Goal: Information Seeking & Learning: Learn about a topic

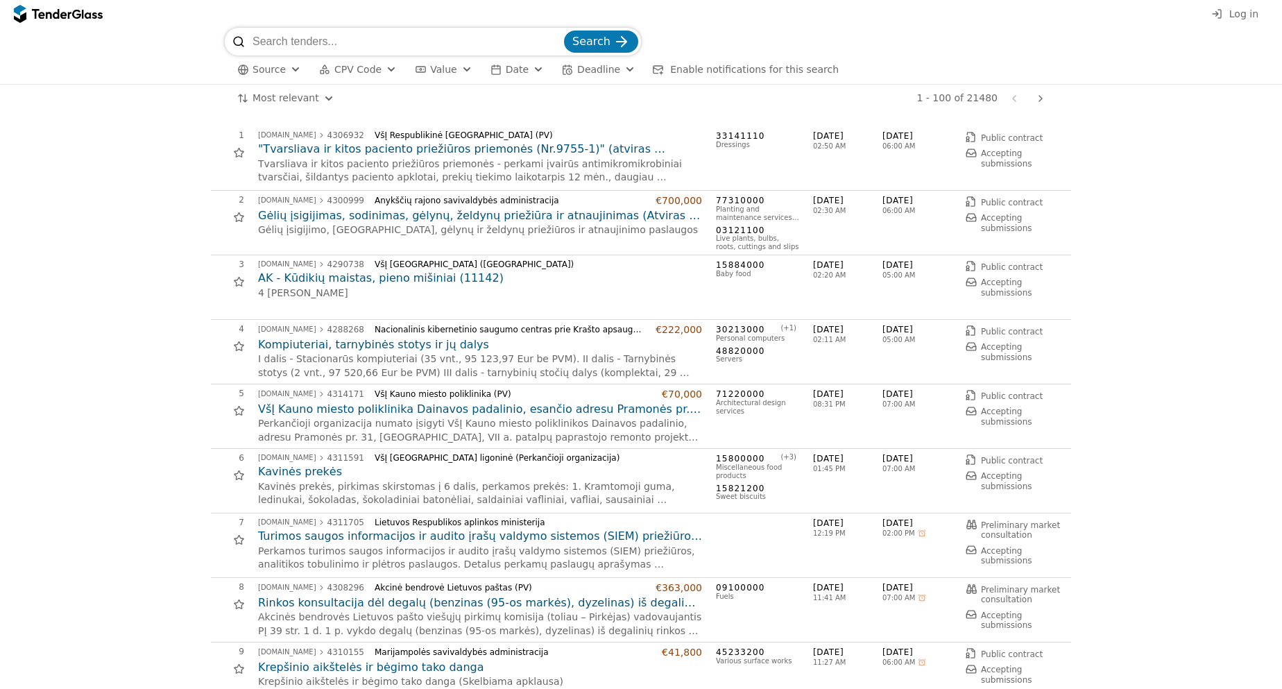
click at [382, 44] on input "search" at bounding box center [407, 42] width 309 height 28
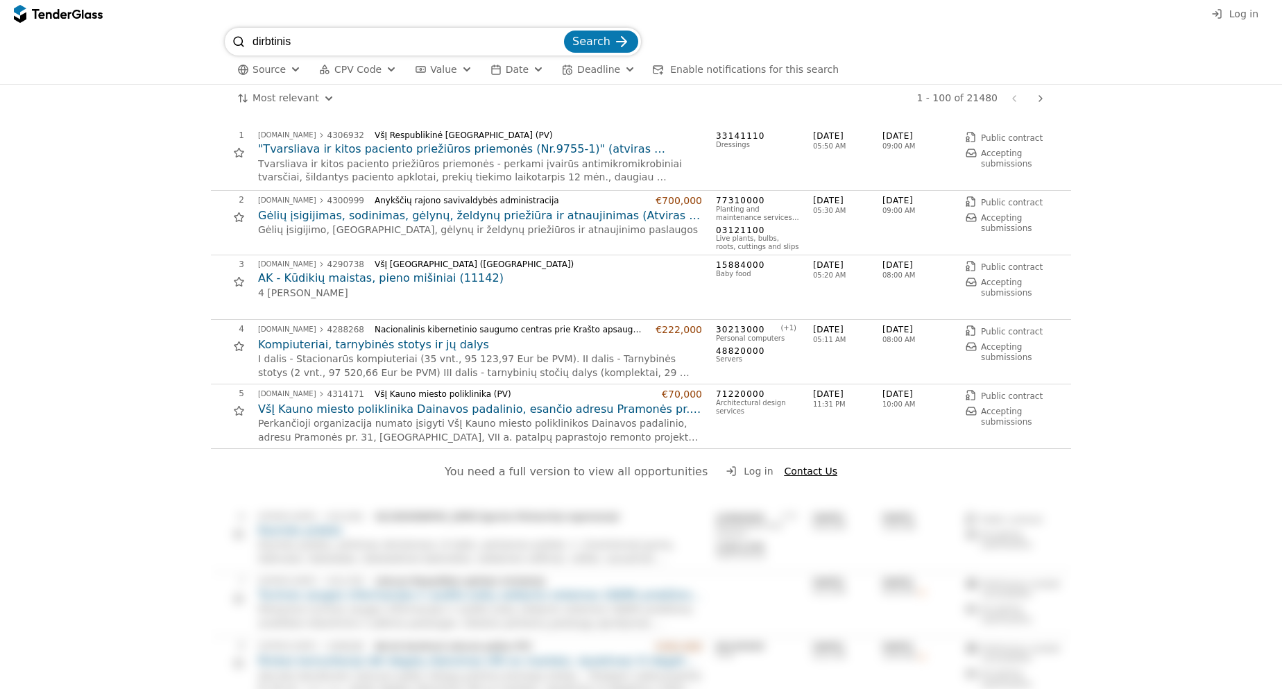
type input "dirbtinis"
click at [617, 51] on button "Search" at bounding box center [601, 42] width 74 height 22
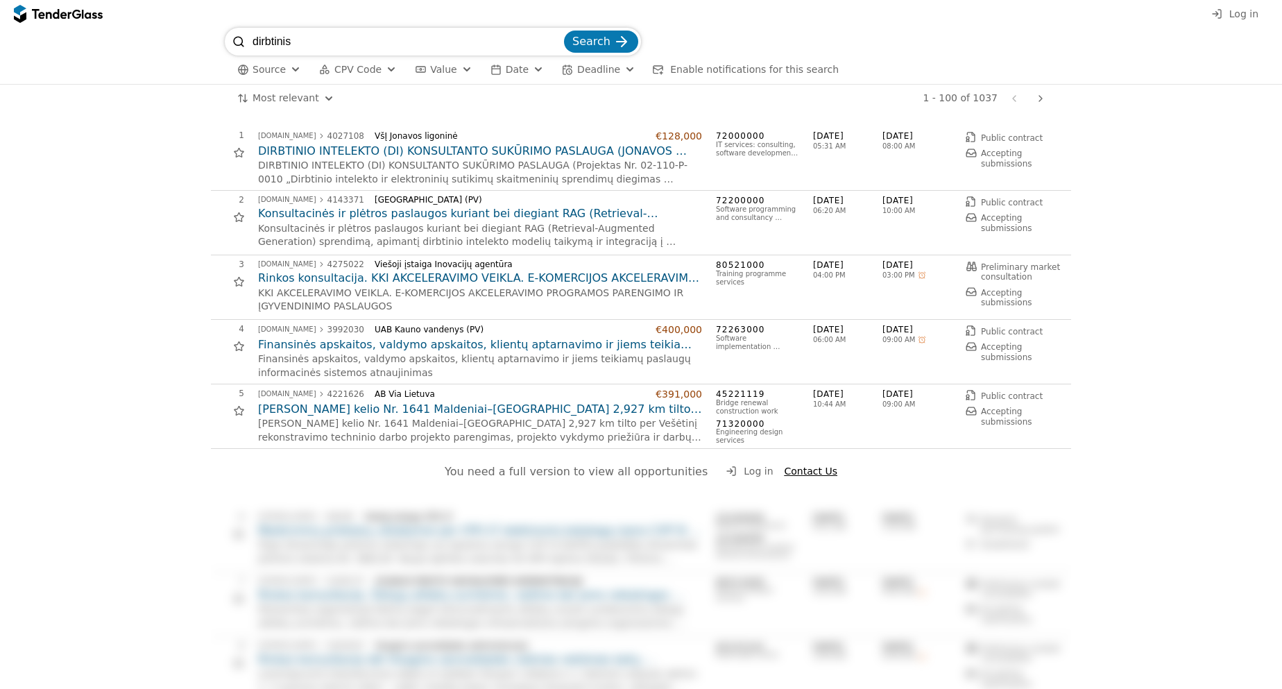
click at [375, 47] on input "dirbtinis" at bounding box center [407, 42] width 309 height 28
click at [297, 214] on h2 "Konsultacinės ir plėtros paslaugos kuriant bei diegiant RAG (Retrieval-Augmente…" at bounding box center [480, 213] width 444 height 15
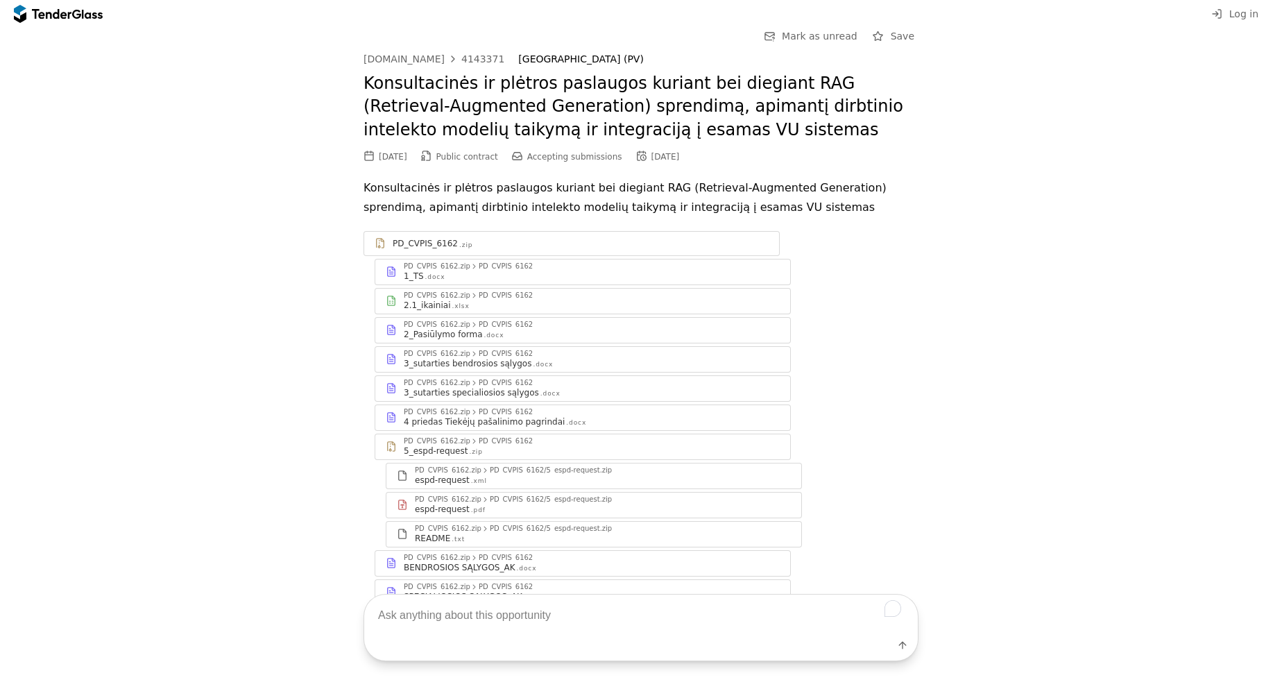
click at [269, 253] on div "Go Back Mark as unread Save [DOMAIN_NAME] 4143371 [GEOGRAPHIC_DATA] (PV) Konsul…" at bounding box center [641, 327] width 1268 height 599
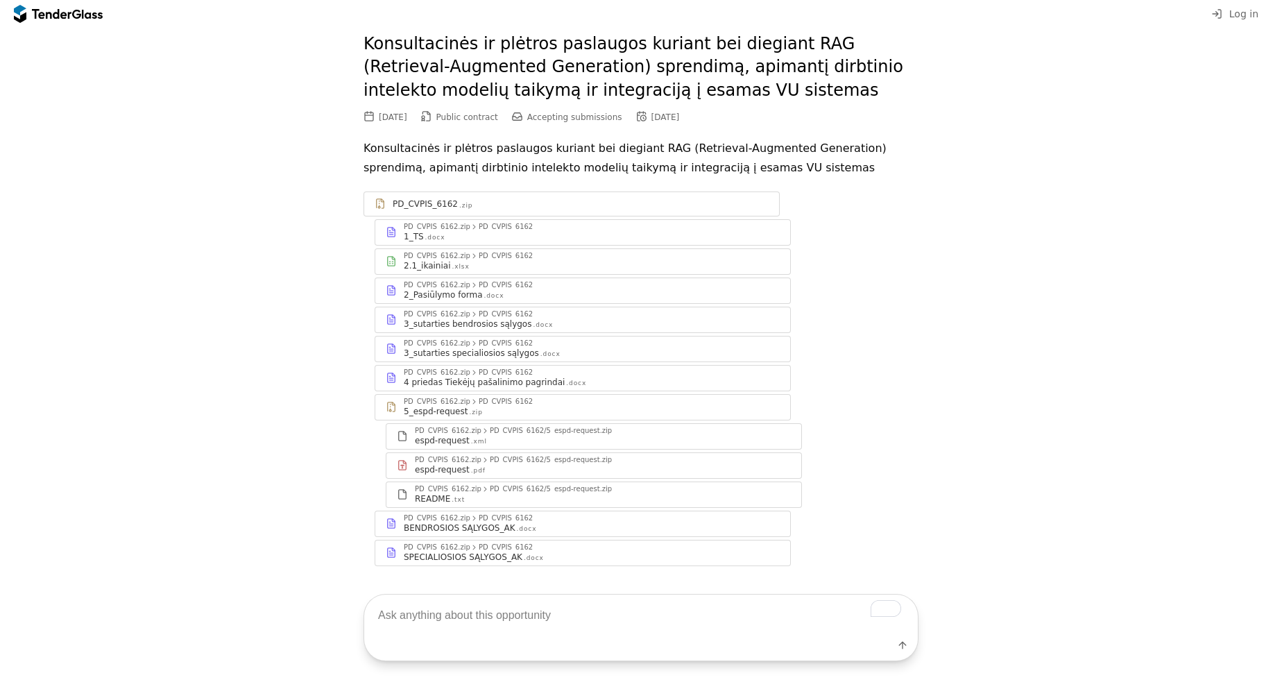
scroll to position [61, 0]
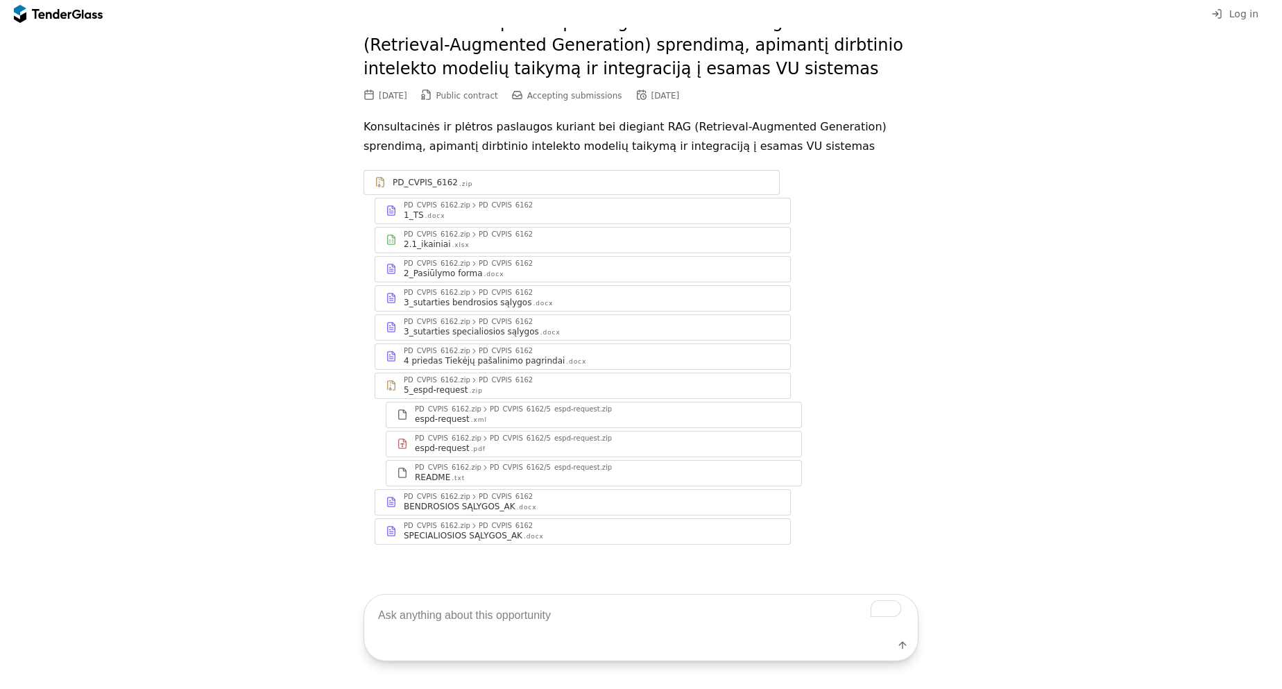
click at [484, 278] on div ".docx" at bounding box center [494, 274] width 20 height 9
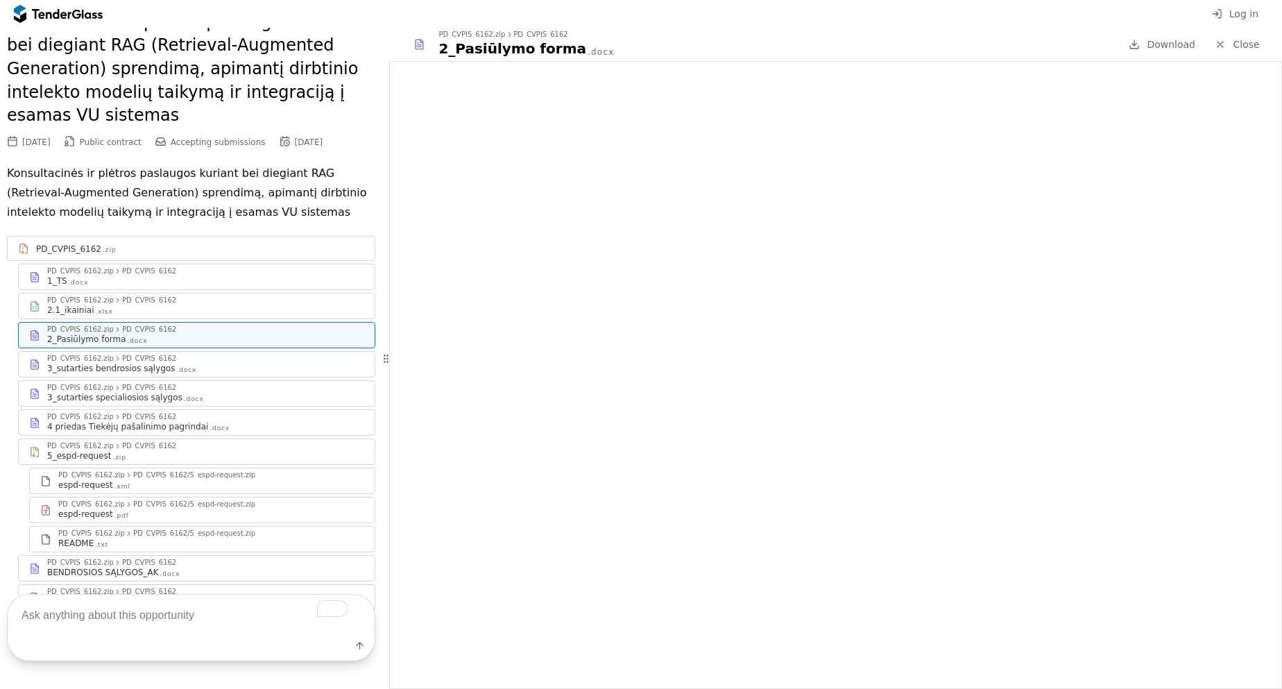
click at [188, 280] on div "1_TS .docx" at bounding box center [205, 280] width 317 height 11
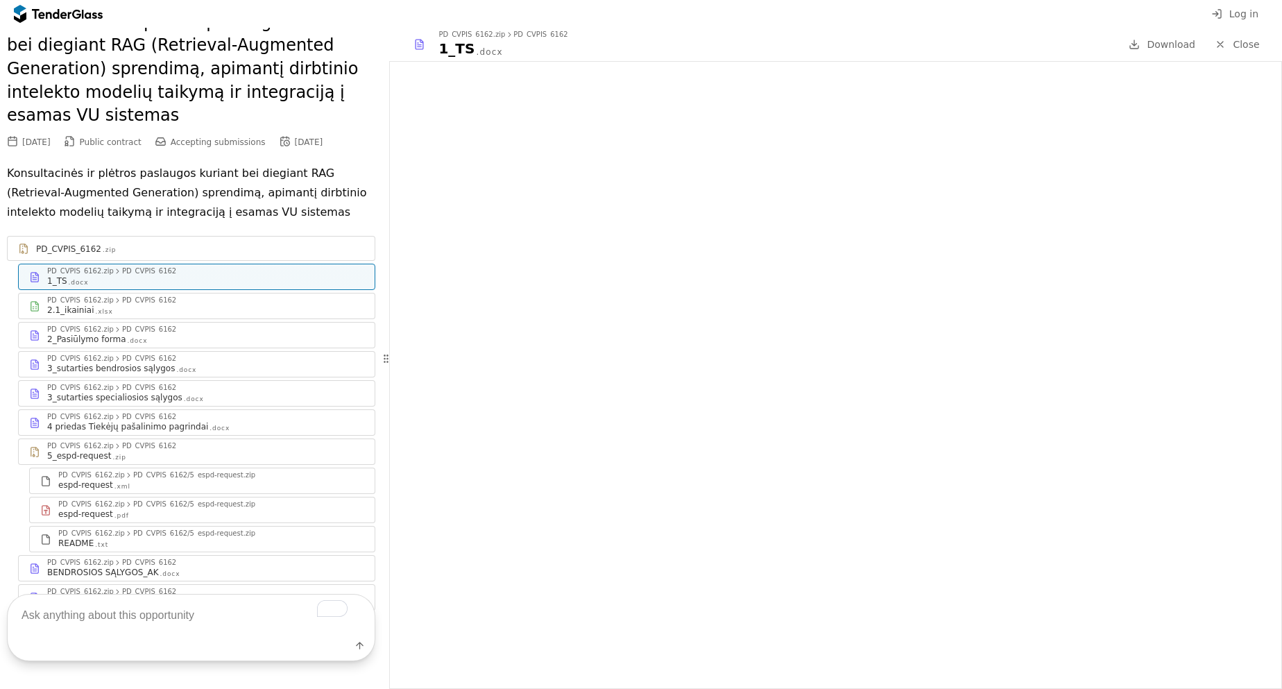
click at [218, 293] on link "PD_CVPIS_6162.zip PD_CVPIS_6162 2.1_ikainiai .xlsx" at bounding box center [196, 306] width 357 height 26
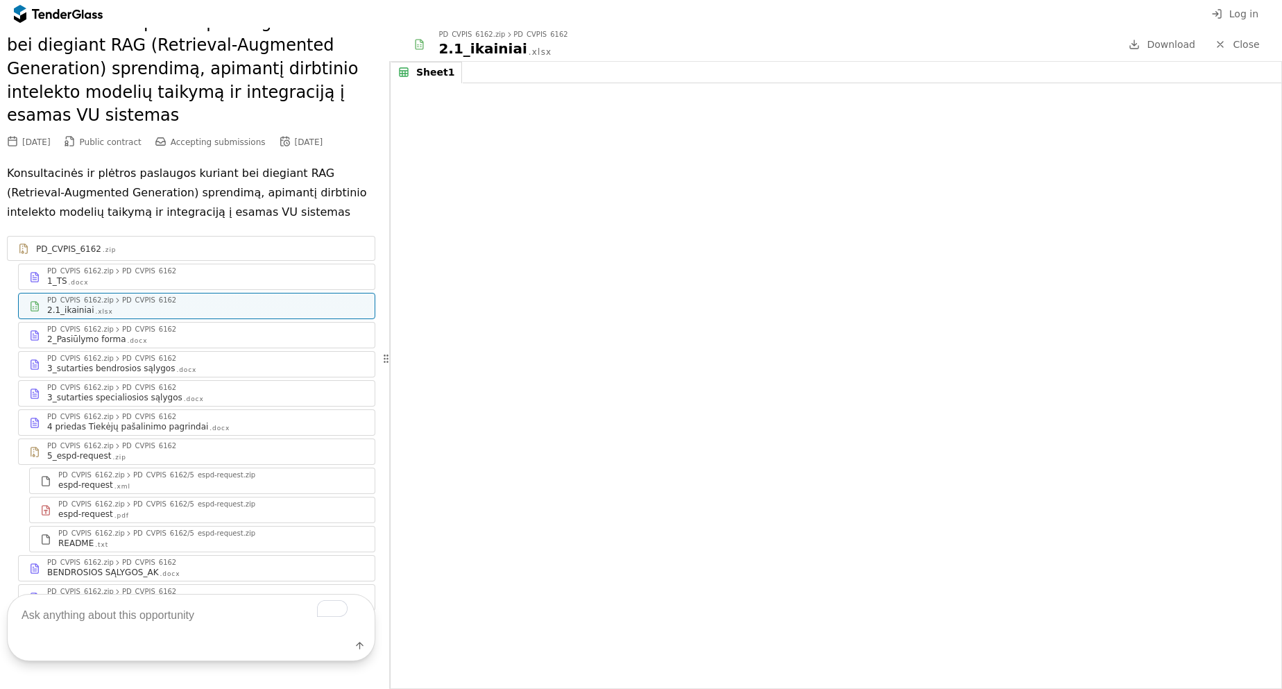
click at [257, 341] on div "2_Pasiūlymo forma .docx" at bounding box center [205, 339] width 317 height 11
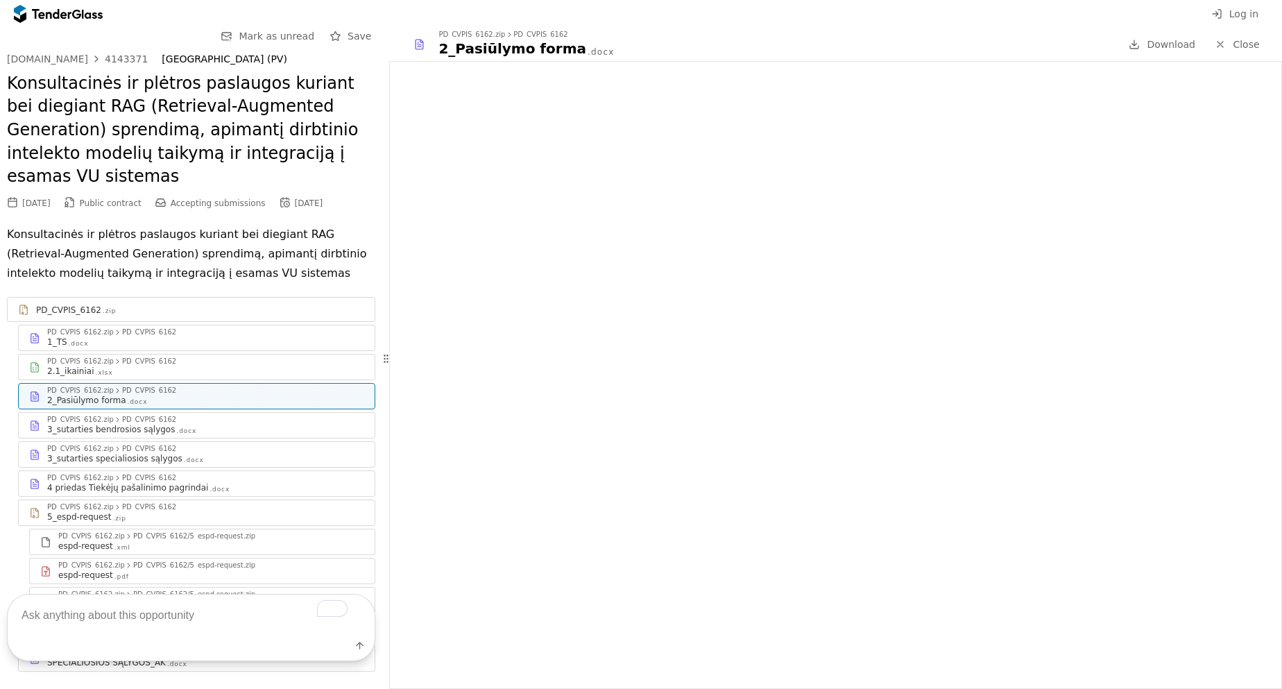
click at [181, 421] on div "PD_CVPIS_6162.zip PD_CVPIS_6162" at bounding box center [205, 420] width 317 height 8
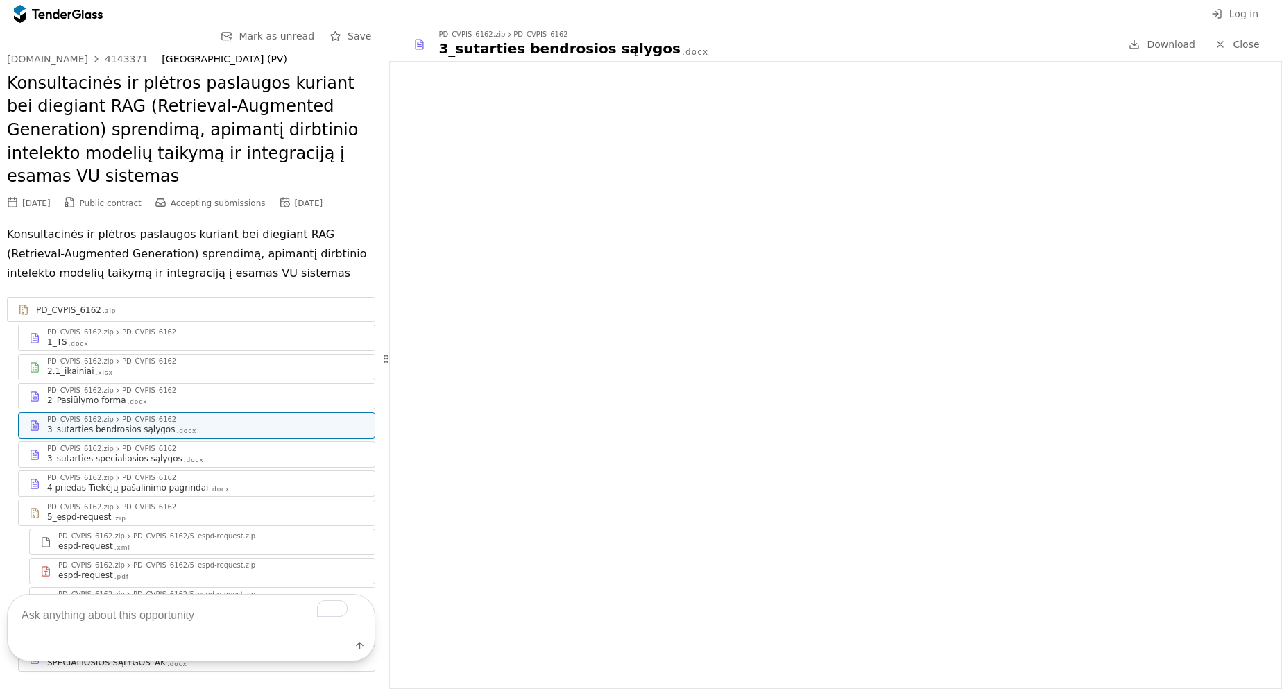
click at [176, 446] on div "PD_CVPIS_6162.zip PD_CVPIS_6162" at bounding box center [205, 449] width 317 height 8
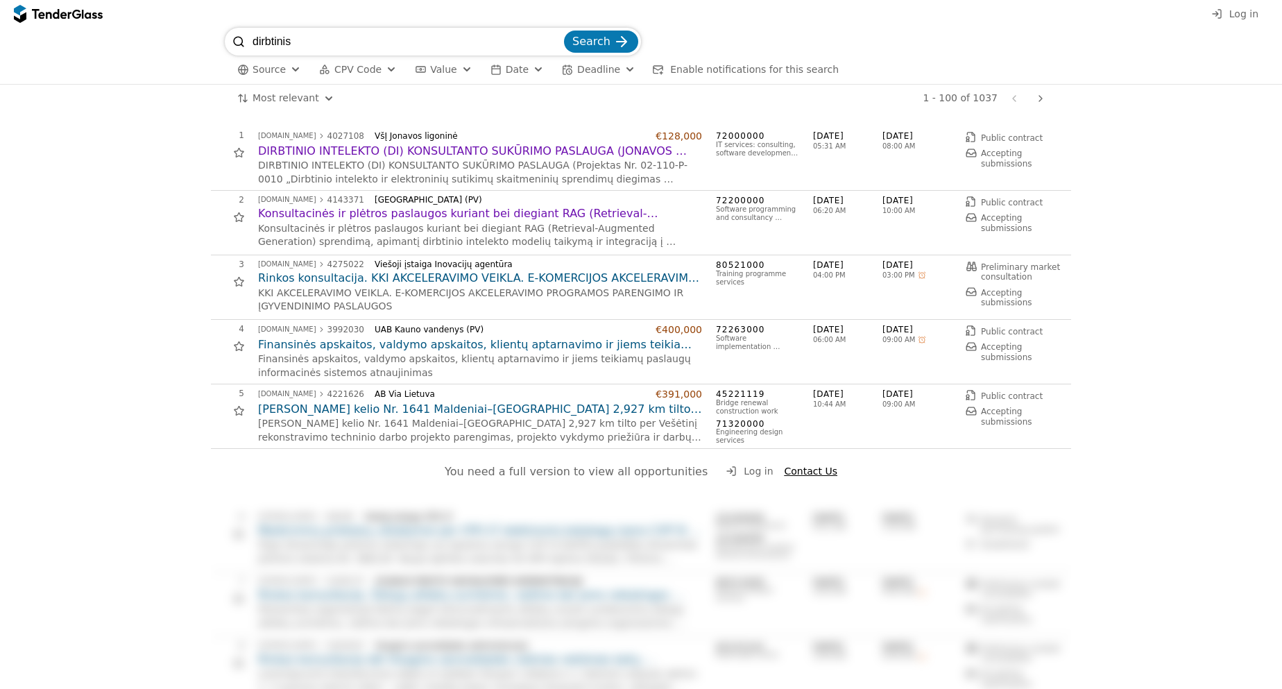
click at [349, 49] on input "dirbtinis" at bounding box center [407, 42] width 309 height 28
type input "transkripci"
click at [564, 31] on button "Search" at bounding box center [601, 42] width 74 height 22
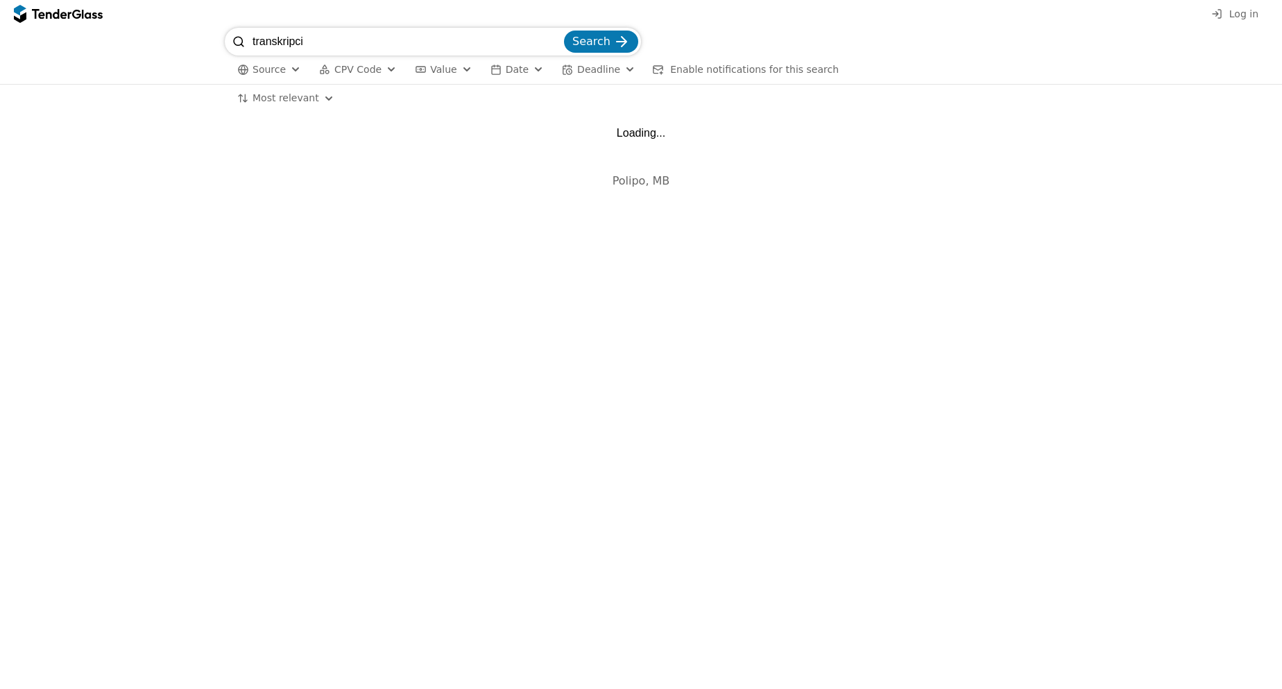
click at [341, 50] on input "transkripci" at bounding box center [407, 42] width 309 height 28
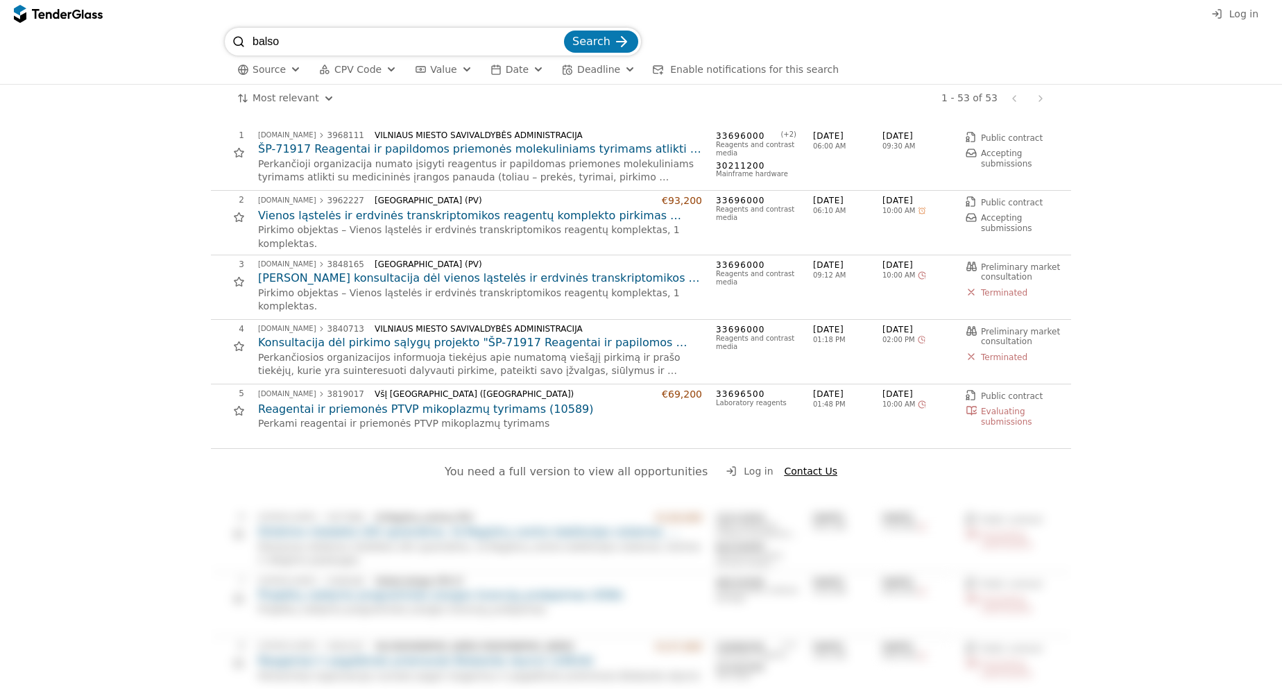
type input "balso"
click at [564, 31] on button "Search" at bounding box center [601, 42] width 74 height 22
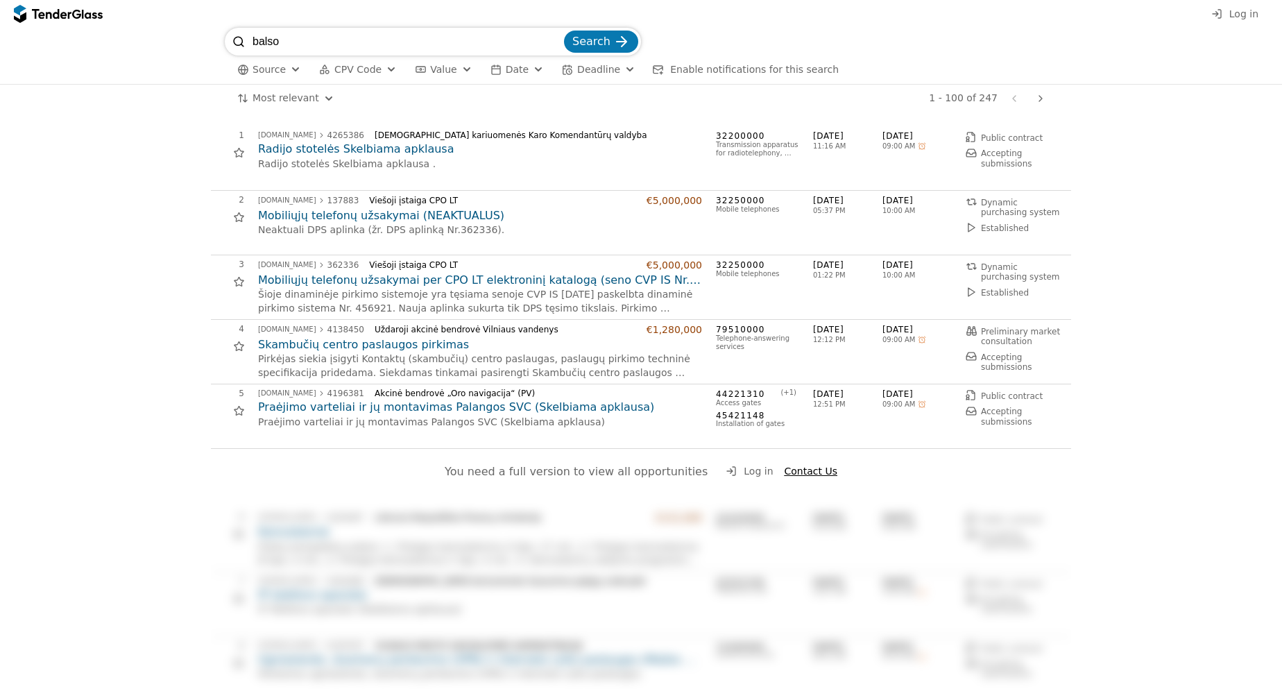
click at [334, 45] on input "balso" at bounding box center [407, 42] width 309 height 28
type input "speech"
click at [564, 31] on button "Search" at bounding box center [601, 42] width 74 height 22
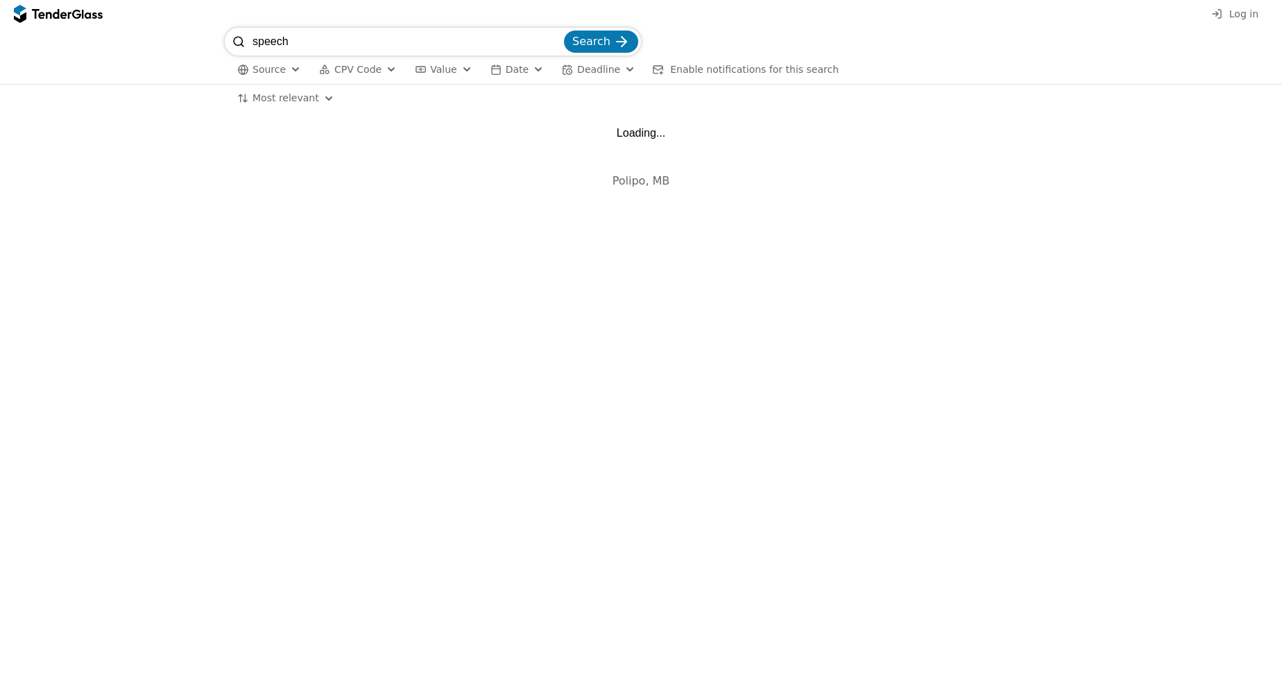
click at [334, 45] on input "speech" at bounding box center [407, 42] width 309 height 28
type input "ASR"
click at [564, 31] on button "Search" at bounding box center [601, 42] width 74 height 22
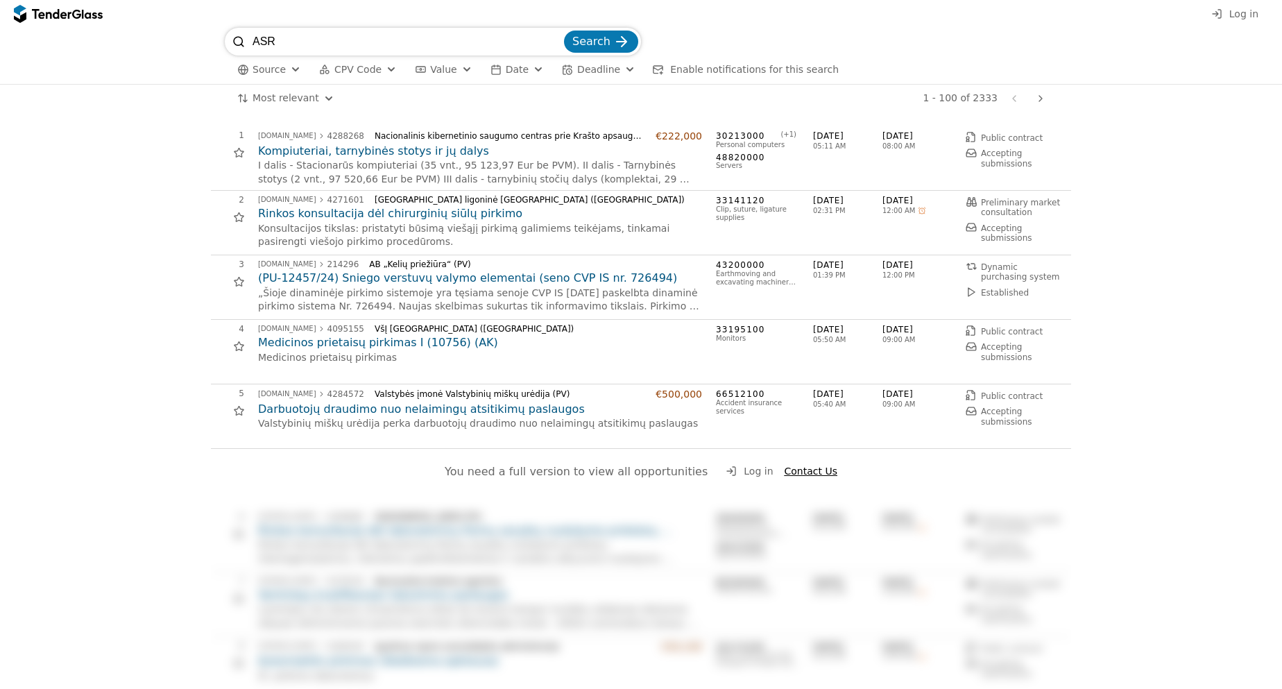
click at [334, 45] on input "ASR" at bounding box center [407, 42] width 309 height 28
type input "speech-to-text"
click at [564, 31] on button "Search" at bounding box center [601, 42] width 74 height 22
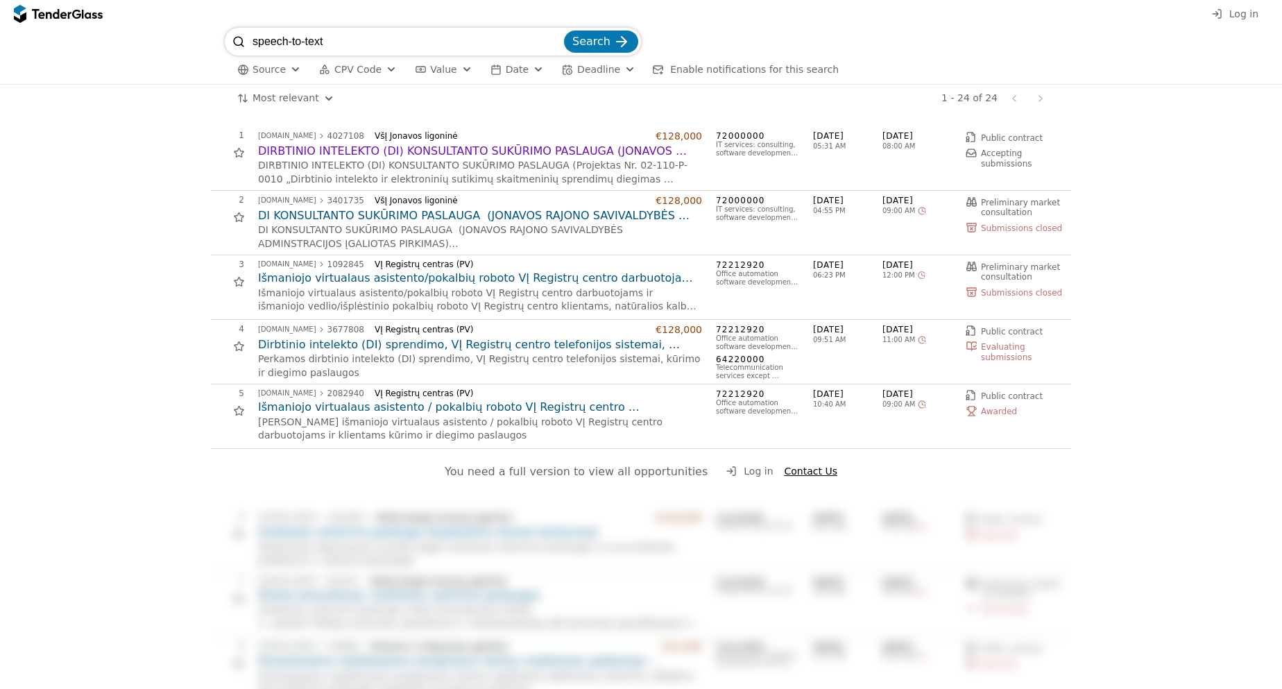
click at [430, 70] on span "Value" at bounding box center [443, 69] width 26 height 11
click at [506, 74] on span "Date" at bounding box center [517, 69] width 23 height 11
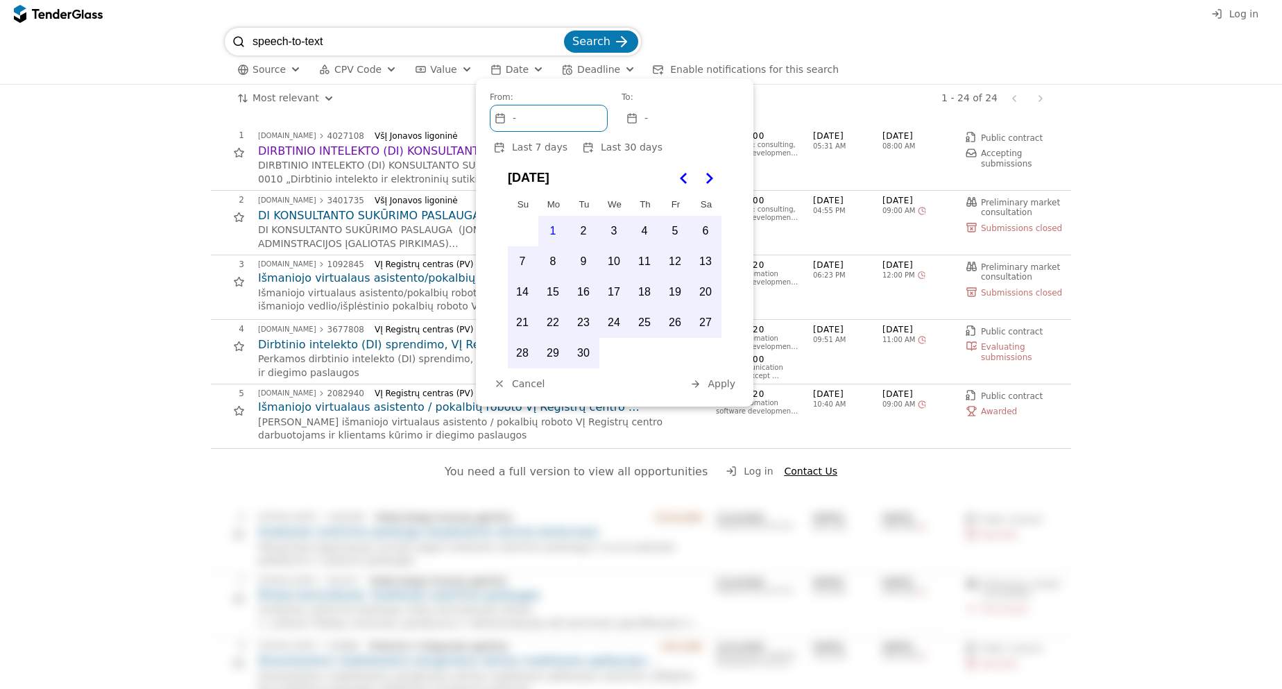
click at [506, 74] on span "Date" at bounding box center [517, 69] width 23 height 11
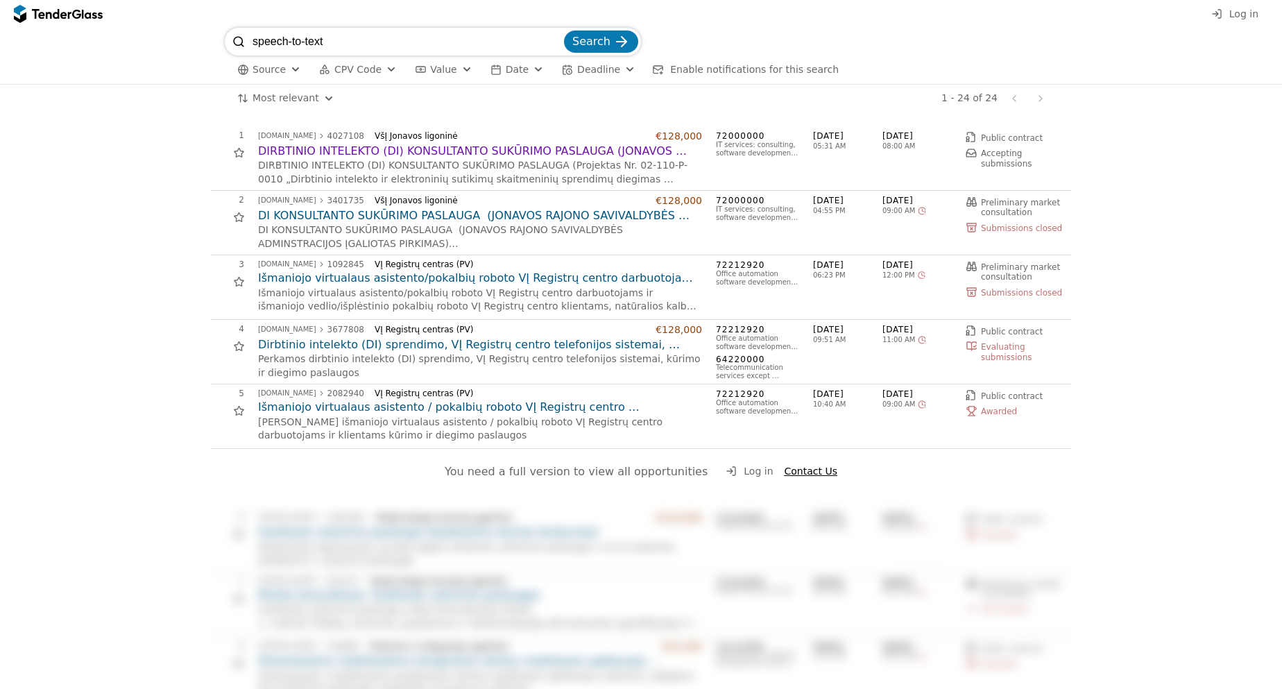
click at [572, 78] on button "Deadline" at bounding box center [598, 69] width 85 height 17
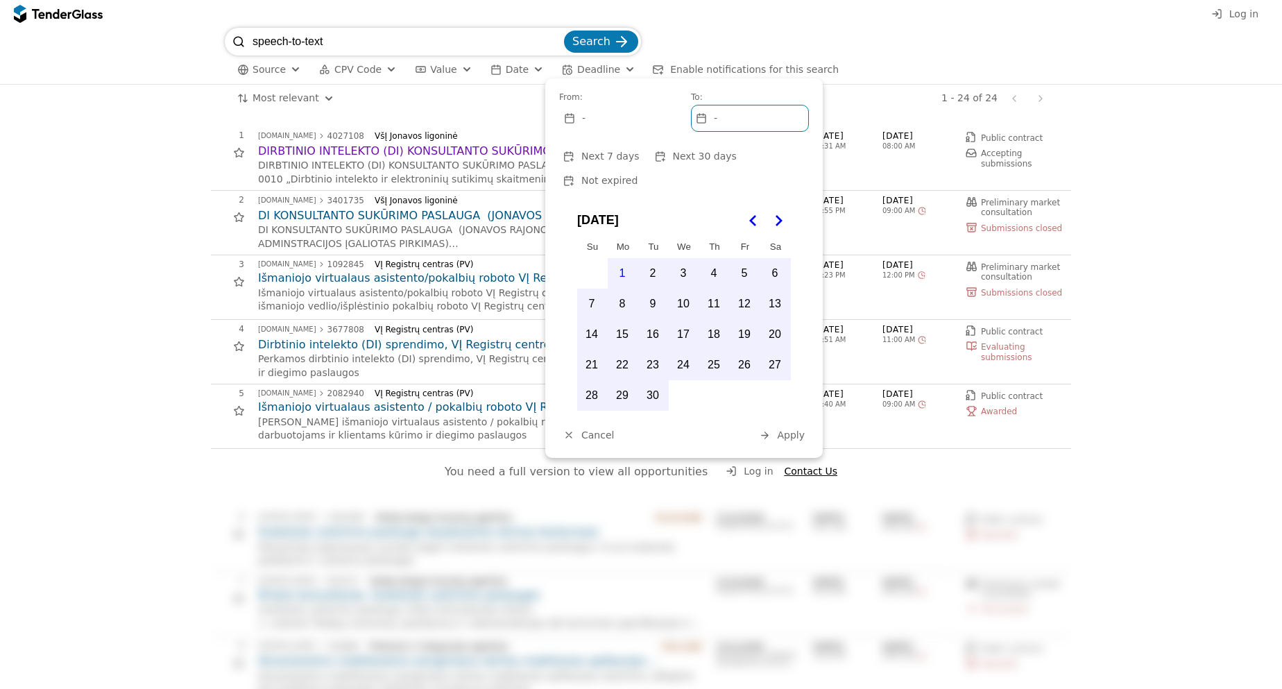
click at [628, 175] on span "Not expired" at bounding box center [609, 180] width 56 height 11
click at [789, 432] on span "Apply" at bounding box center [791, 434] width 28 height 11
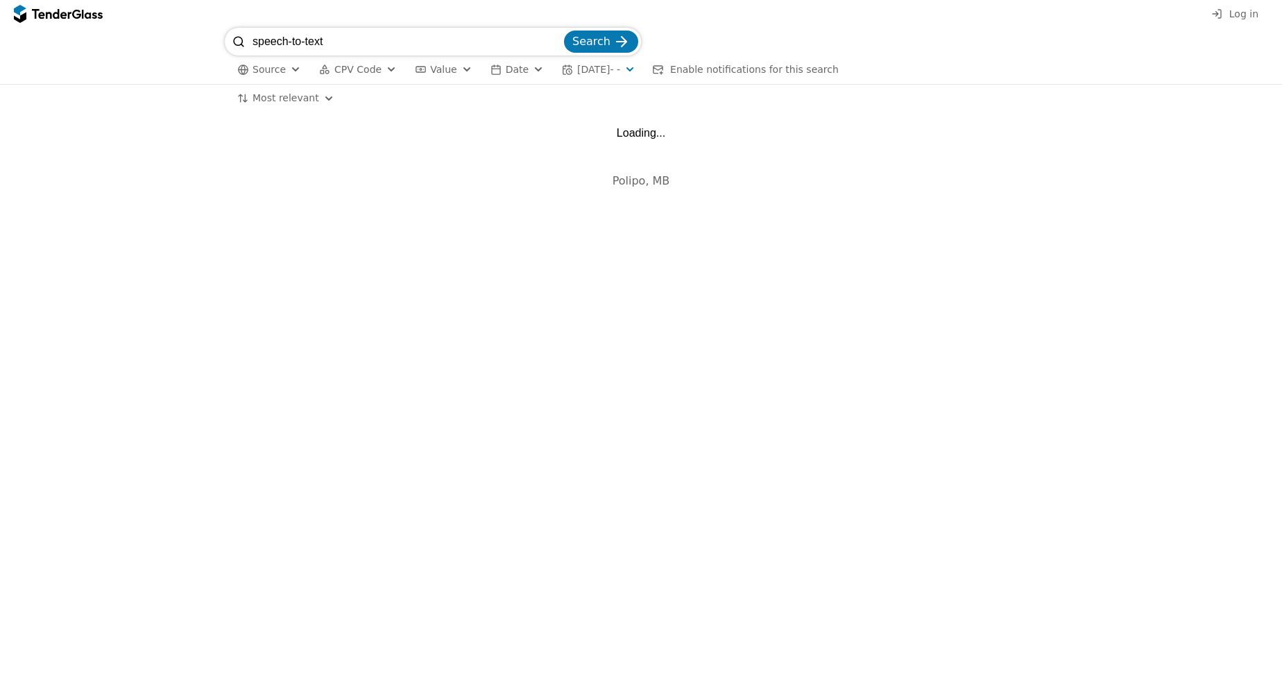
click at [151, 99] on div "Most relevant Save this search" at bounding box center [641, 99] width 1268 height 28
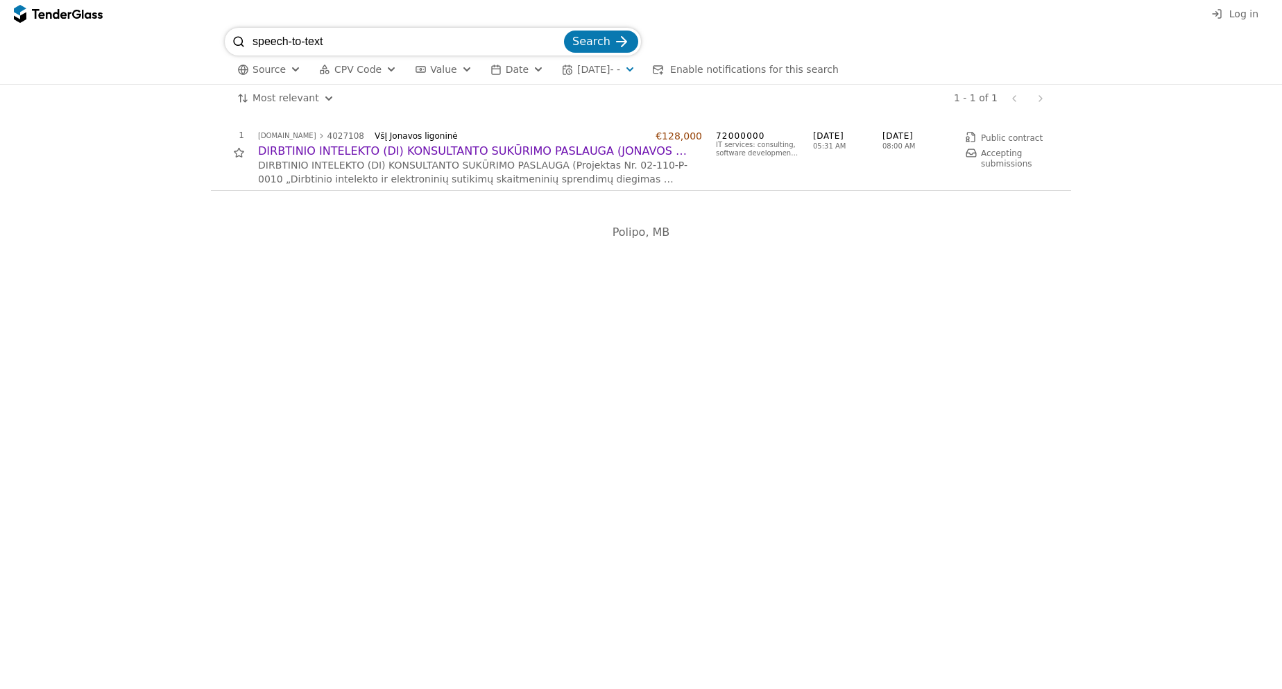
click at [414, 54] on input "speech-to-text" at bounding box center [407, 42] width 309 height 28
type input "text-to-speech"
click at [564, 31] on button "Search" at bounding box center [601, 42] width 74 height 22
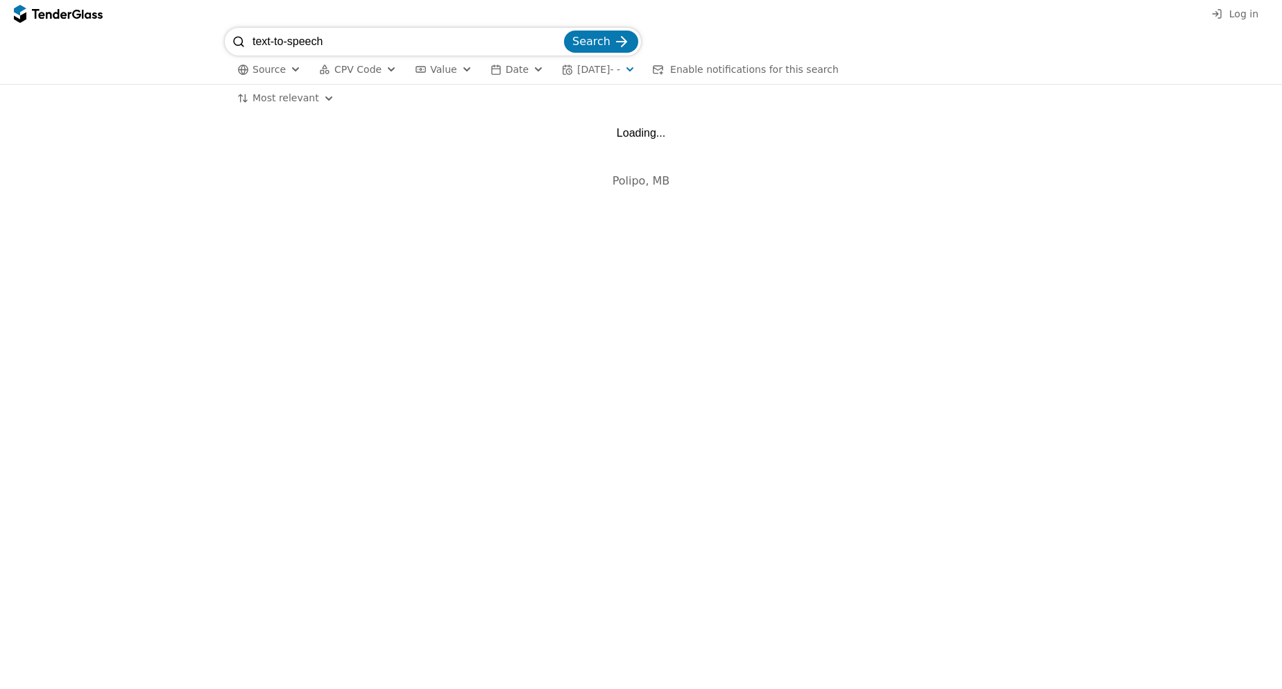
click at [407, 19] on div "Log in" at bounding box center [641, 14] width 1282 height 28
click at [377, 42] on input "text-to-speech" at bounding box center [407, 42] width 309 height 28
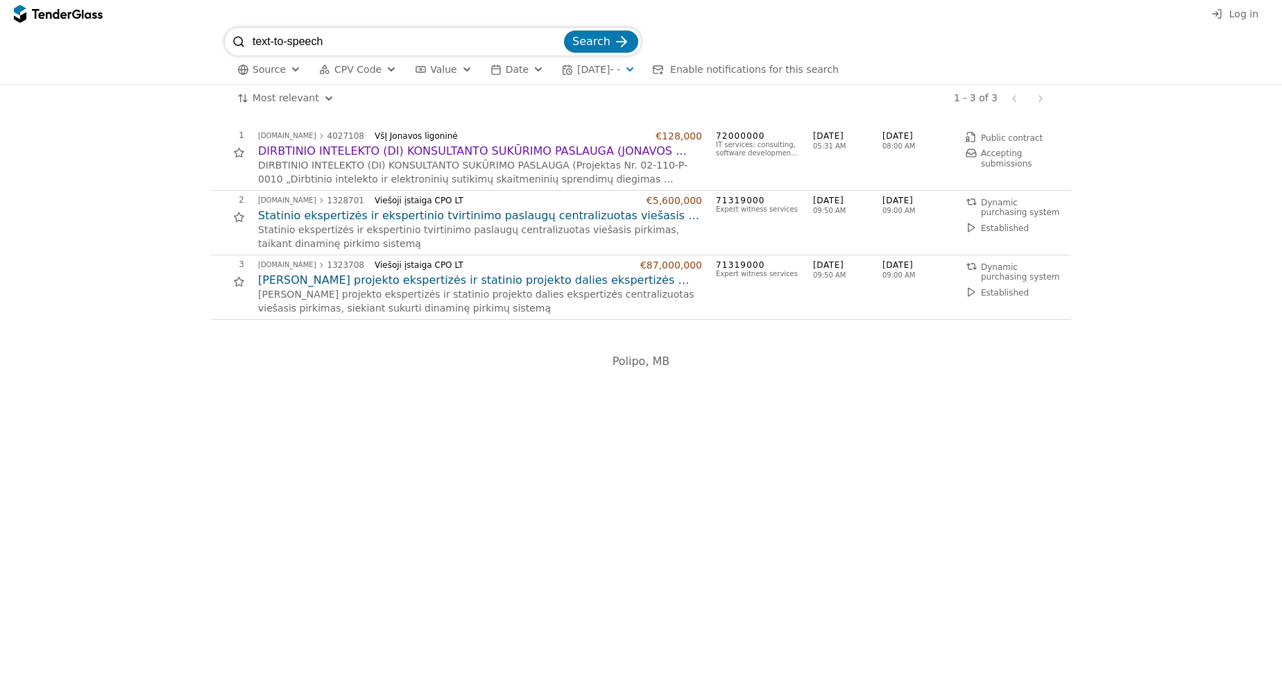
click at [262, 354] on div "Polipo, MB" at bounding box center [641, 361] width 1268 height 41
click at [262, 372] on div "Polipo, MB" at bounding box center [641, 361] width 1268 height 41
click at [525, 343] on div "Polipo, MB" at bounding box center [641, 361] width 666 height 41
click at [970, 369] on div "Polipo, MB" at bounding box center [641, 361] width 666 height 41
click at [772, 360] on div "Polipo, MB" at bounding box center [641, 361] width 666 height 41
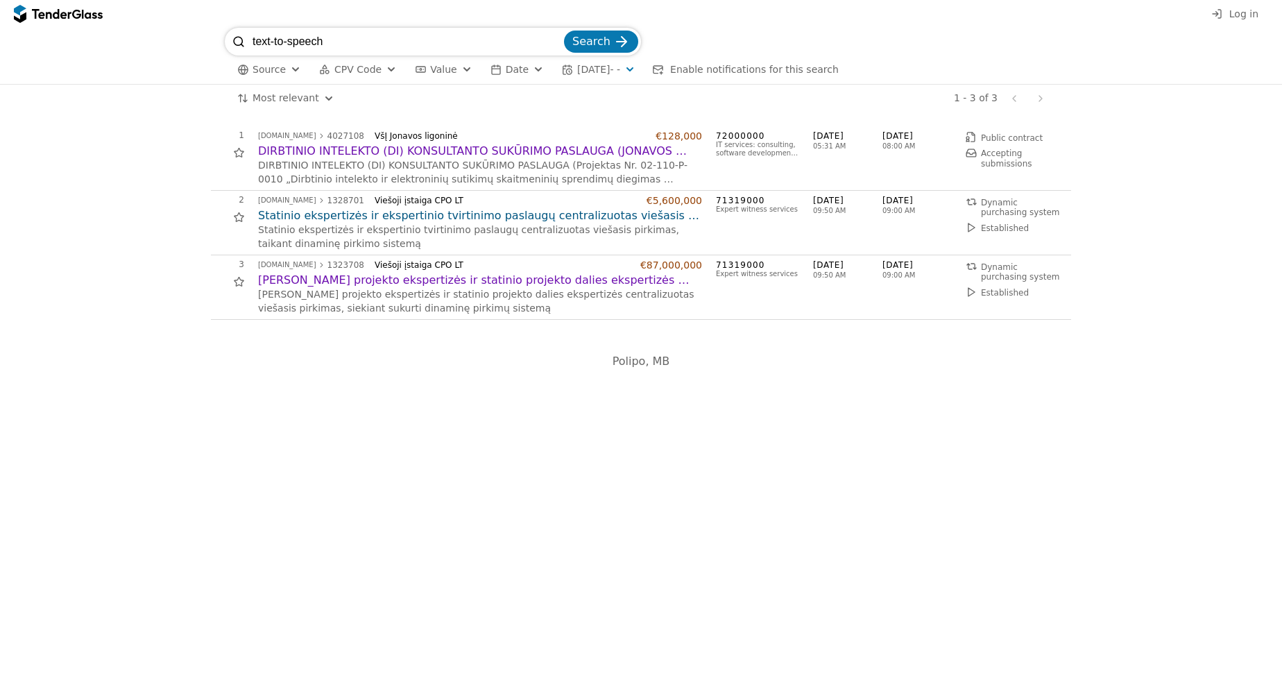
click at [634, 358] on span "Polipo, MB" at bounding box center [642, 361] width 58 height 13
click at [517, 364] on div "Polipo, MB" at bounding box center [641, 361] width 666 height 41
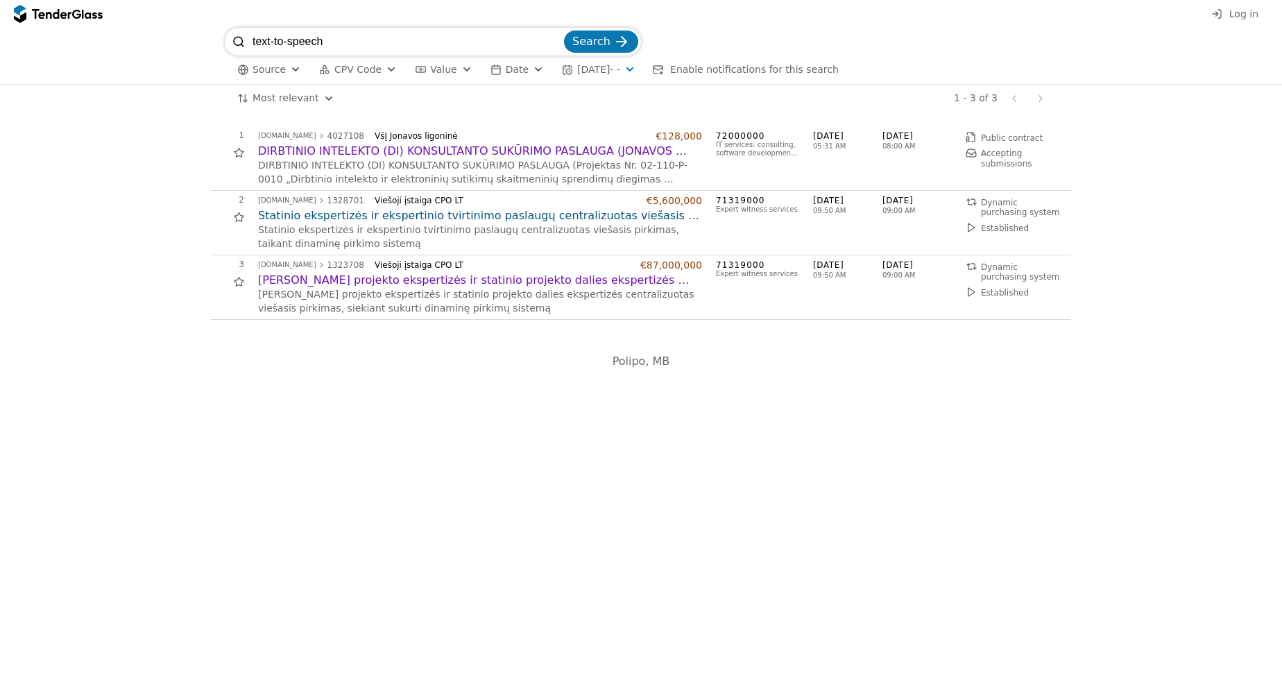
click at [386, 32] on input "text-to-speech" at bounding box center [407, 42] width 309 height 28
click at [564, 31] on button "Search" at bounding box center [601, 42] width 74 height 22
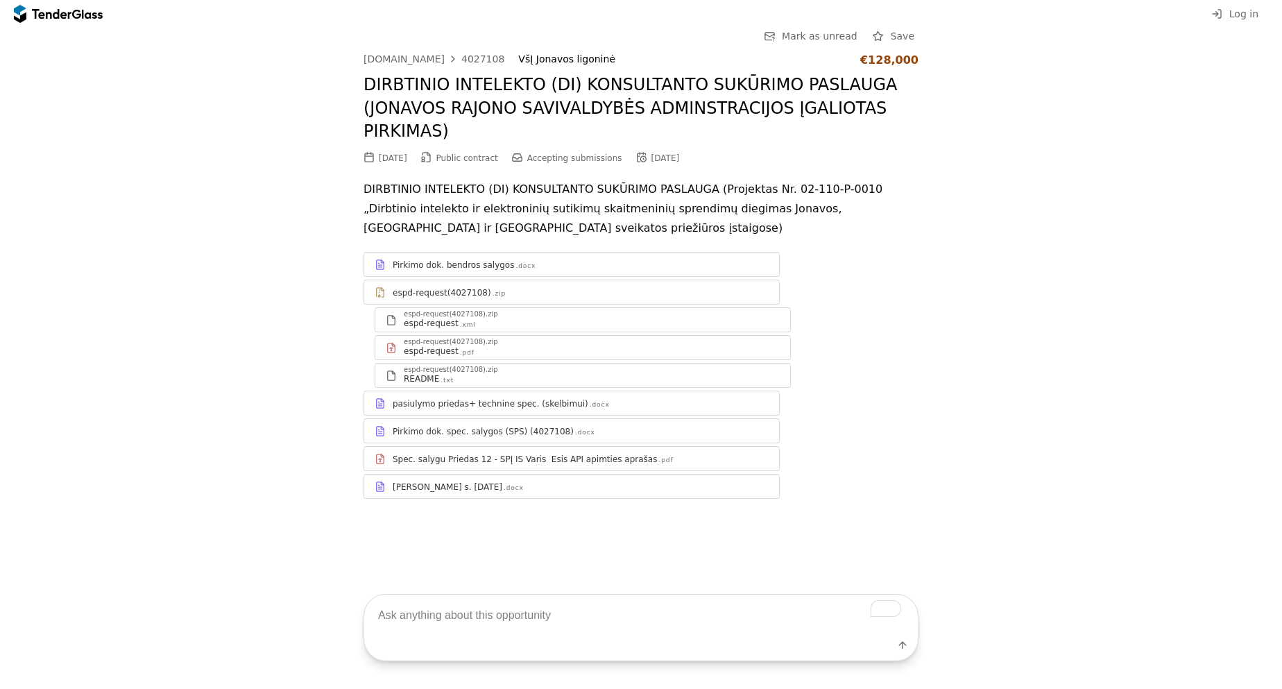
click at [309, 443] on div "Go Back Mark as unread Save [DOMAIN_NAME] 4027108 VšĮ Jonavos ligoninė €128,000…" at bounding box center [641, 274] width 1268 height 493
click at [558, 265] on div "Pirkimo dok. bendros salygos .docx" at bounding box center [581, 265] width 376 height 11
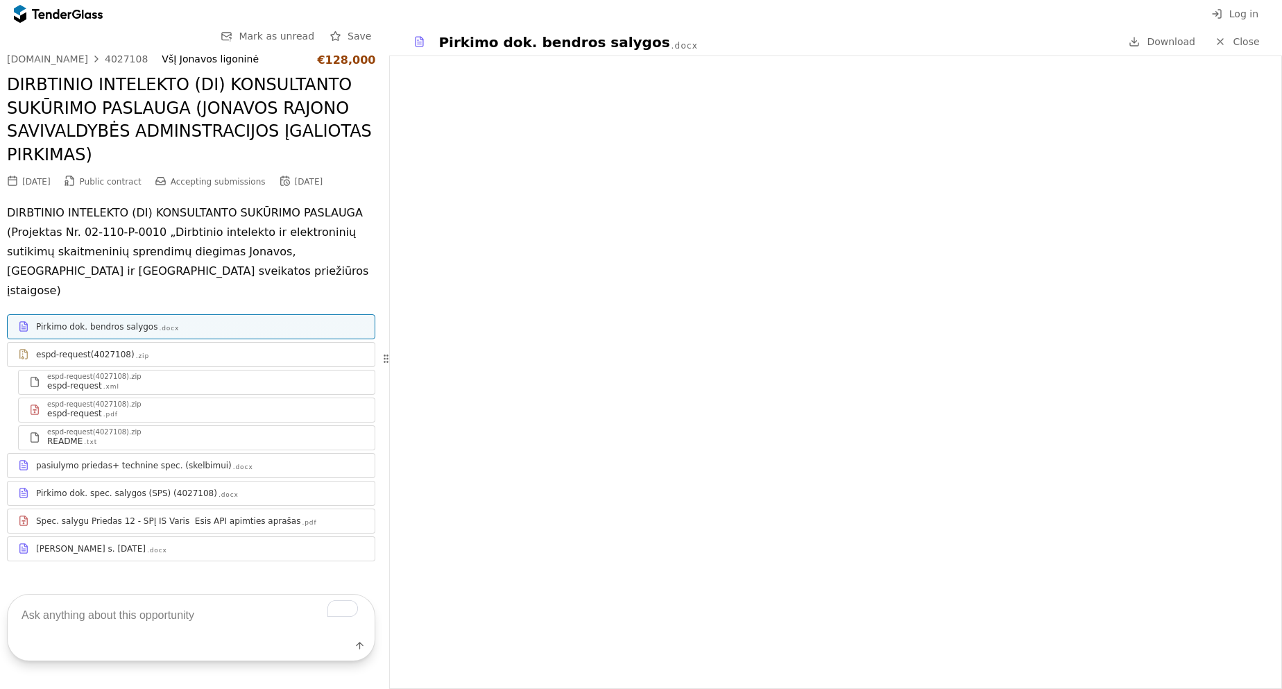
click at [102, 457] on div "pasiulymo priedas+ technine spec. (skelbimui) .docx" at bounding box center [191, 465] width 367 height 17
